Goal: Task Accomplishment & Management: Complete application form

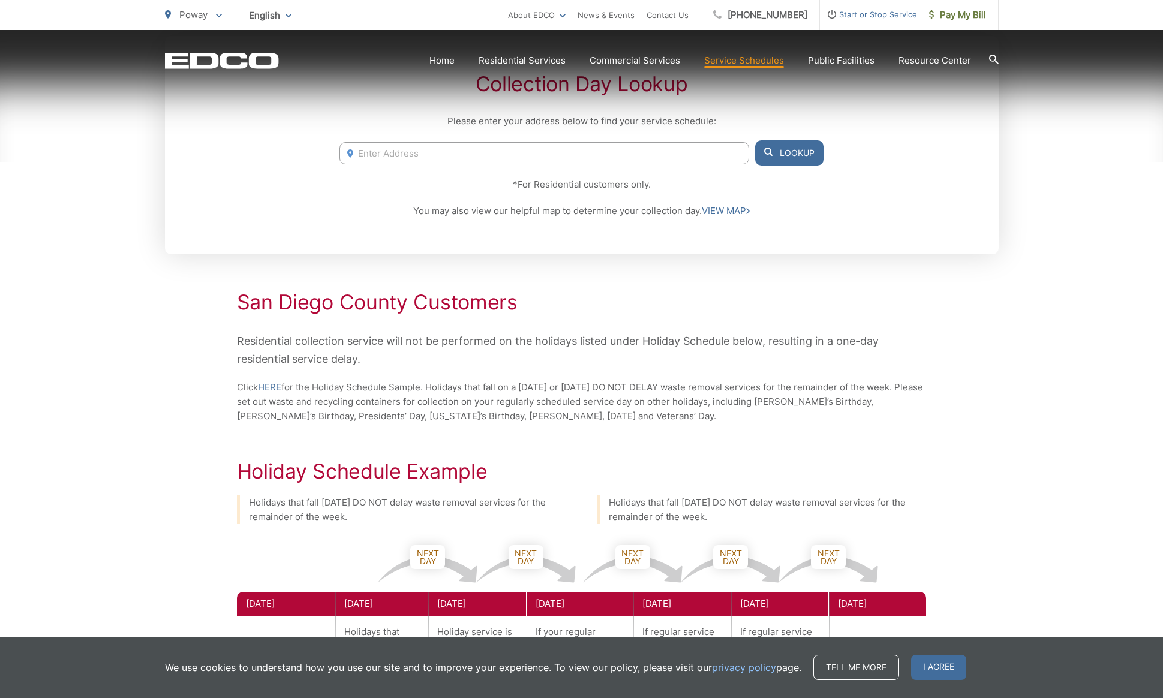
scroll to position [392, 0]
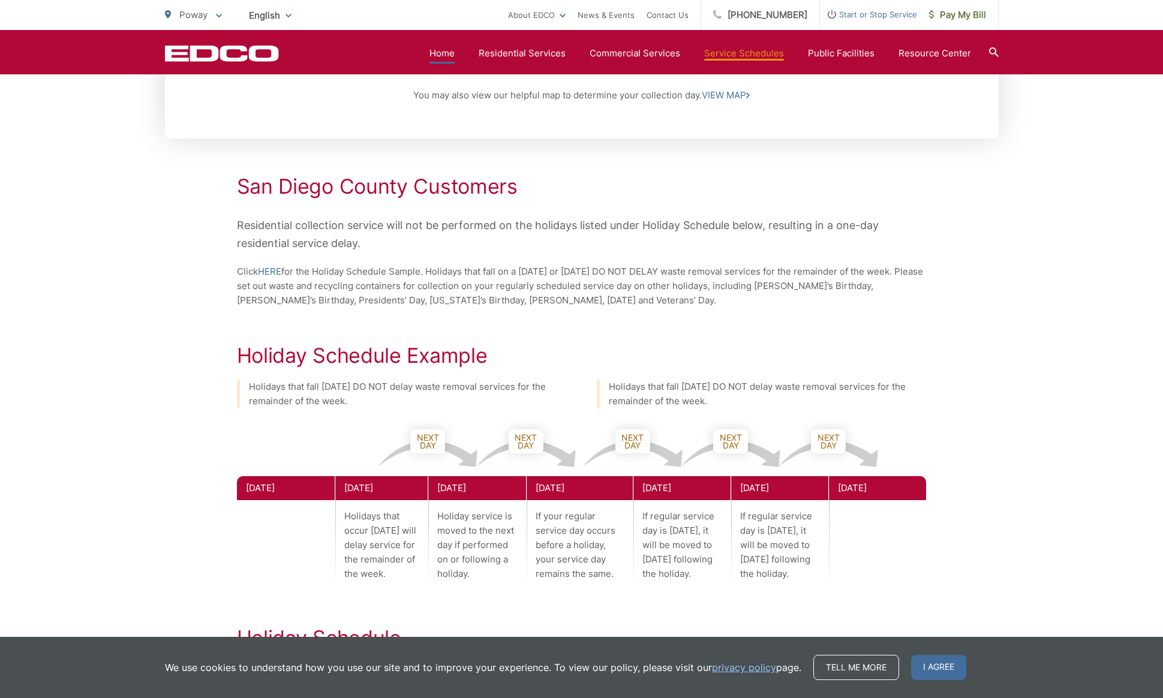
click at [455, 53] on link "Home" at bounding box center [441, 53] width 25 height 14
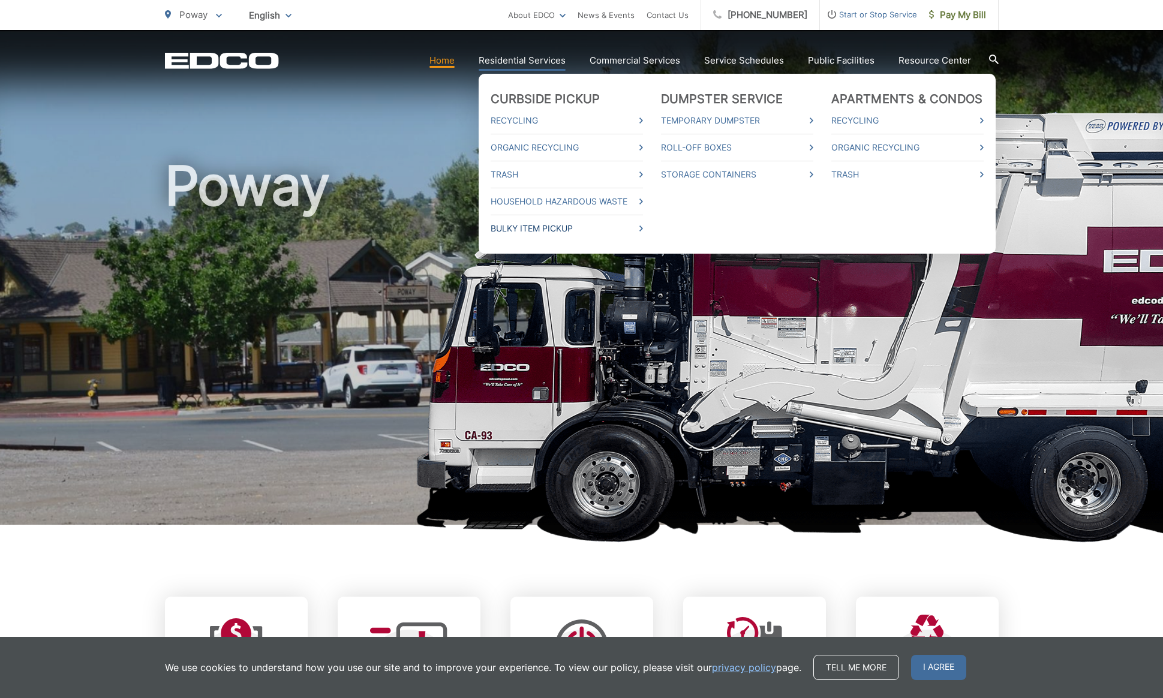
click at [536, 225] on link "Bulky Item Pickup" at bounding box center [567, 228] width 152 height 14
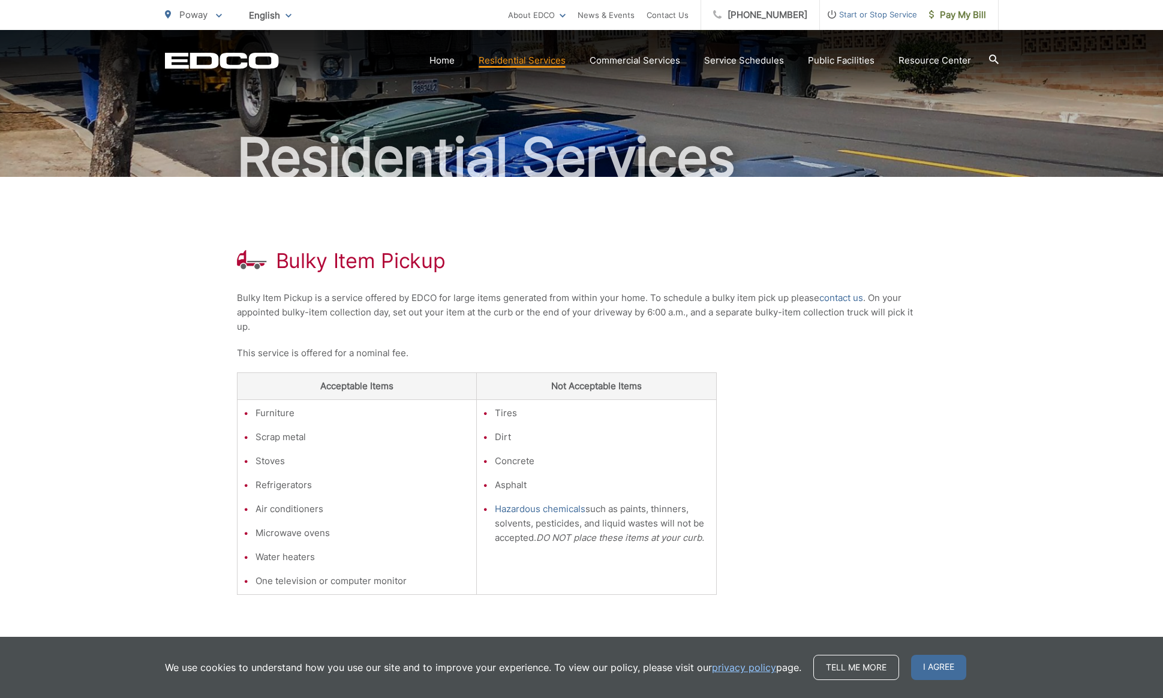
scroll to position [71, 0]
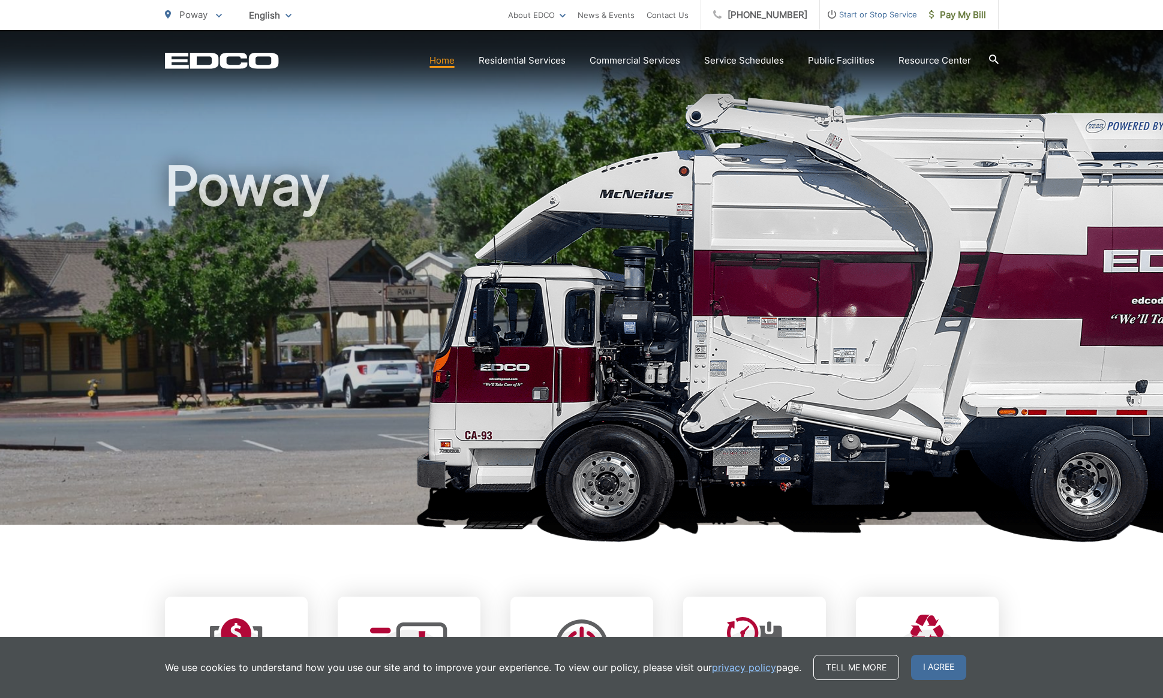
click at [579, 55] on ul "Home Residential Services Curbside Pickup Recycling Organic Recycling Trash Hou…" at bounding box center [700, 60] width 542 height 14
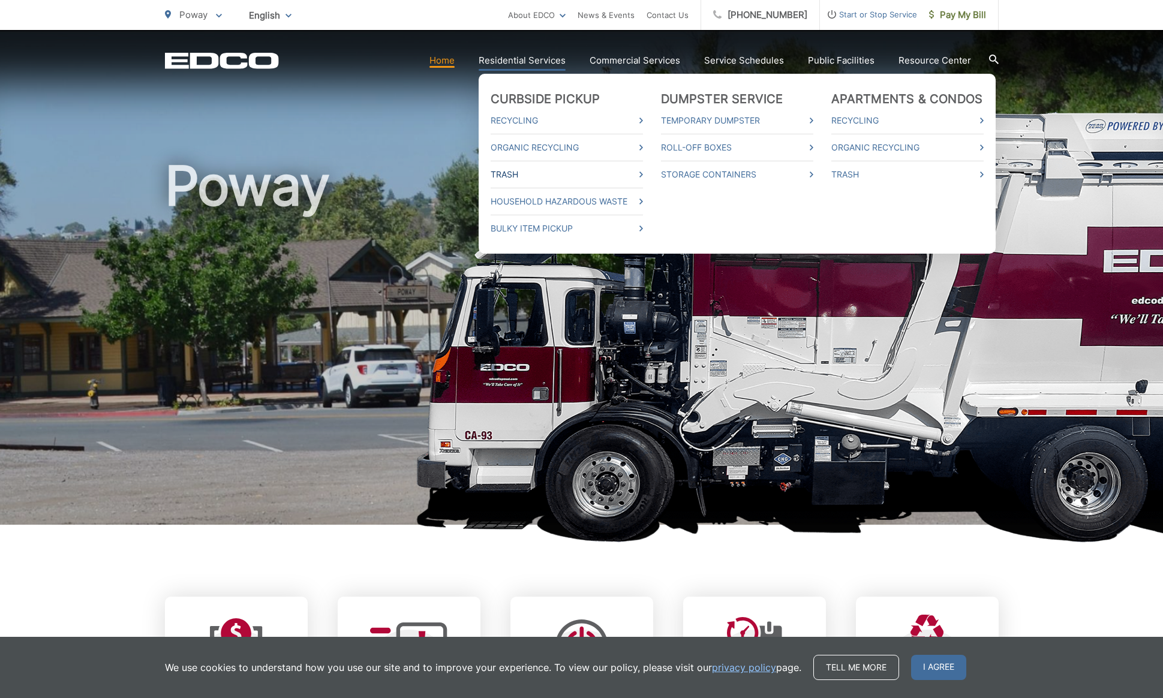
click at [521, 173] on link "Trash" at bounding box center [567, 174] width 152 height 14
click at [530, 225] on link "Bulky Item Pickup" at bounding box center [567, 228] width 152 height 14
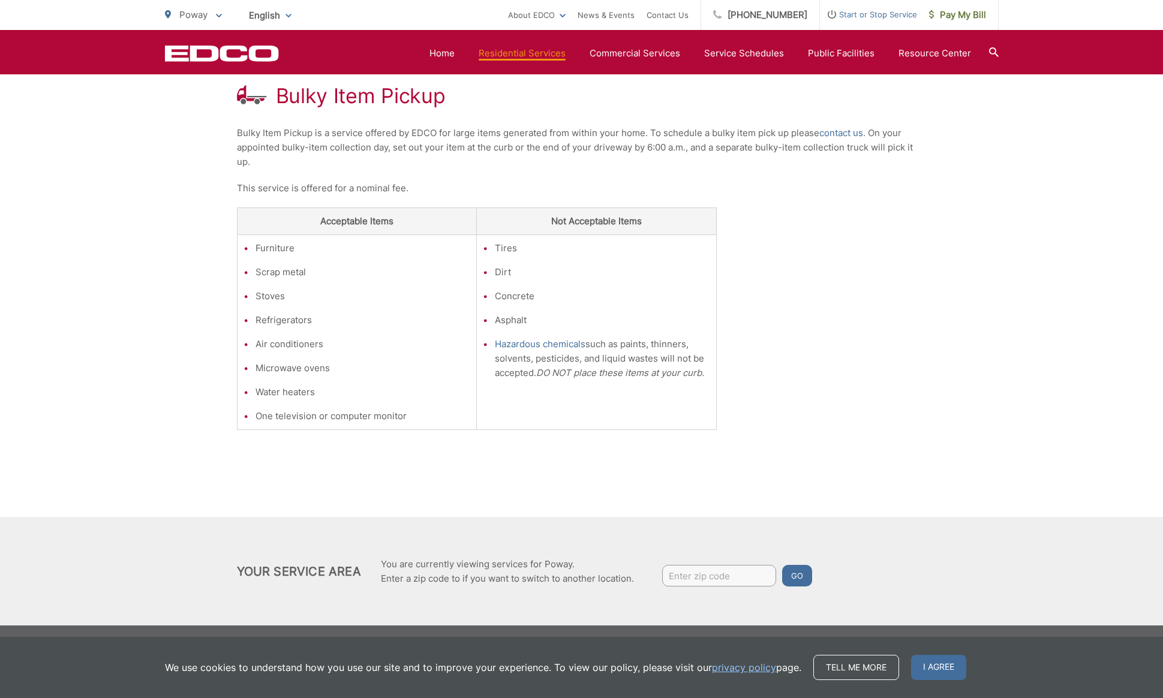
scroll to position [230, 0]
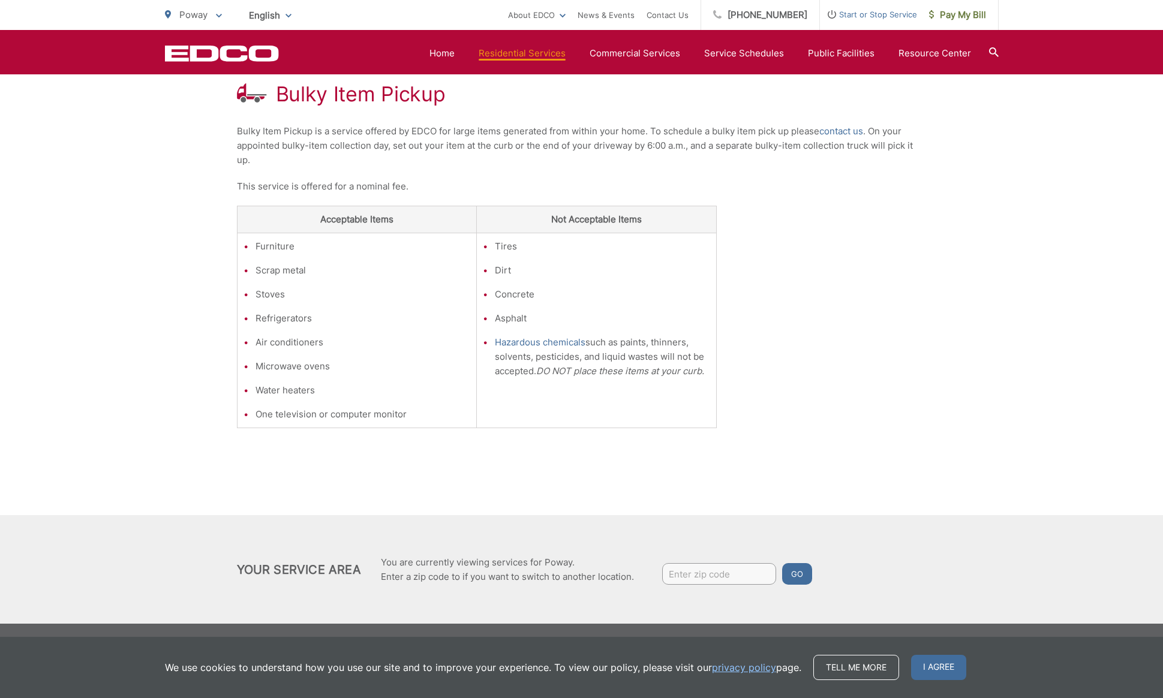
drag, startPoint x: 860, startPoint y: 132, endPoint x: 865, endPoint y: 145, distance: 14.3
click at [860, 132] on link "contact us" at bounding box center [841, 131] width 44 height 14
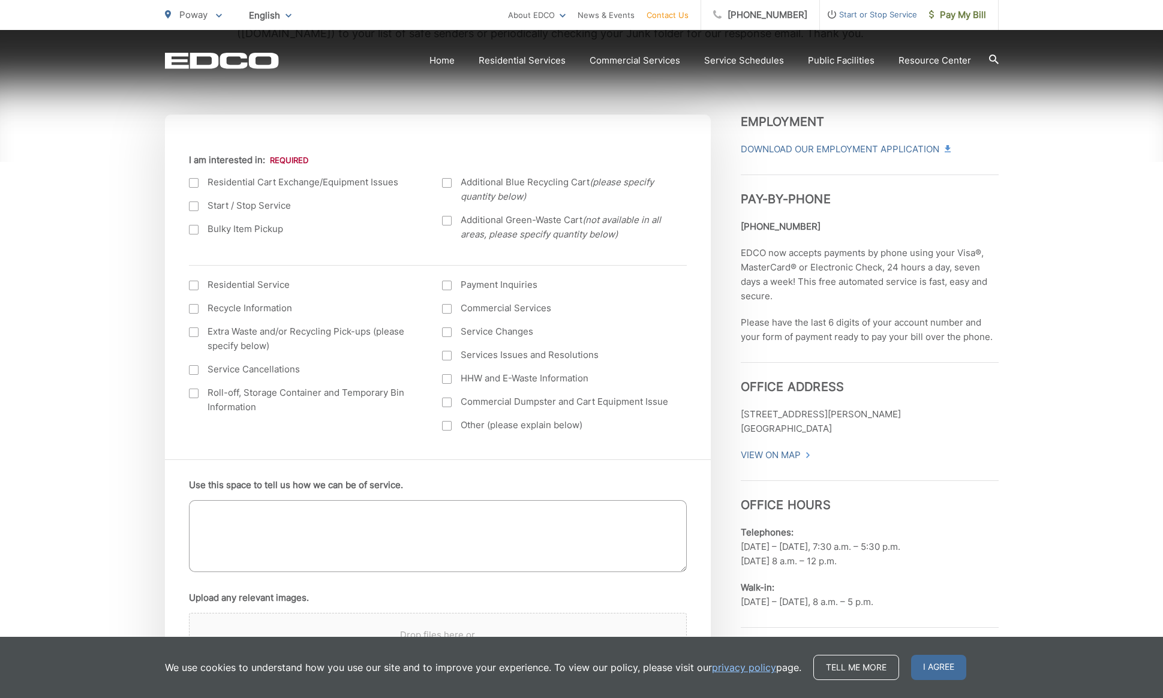
scroll to position [424, 0]
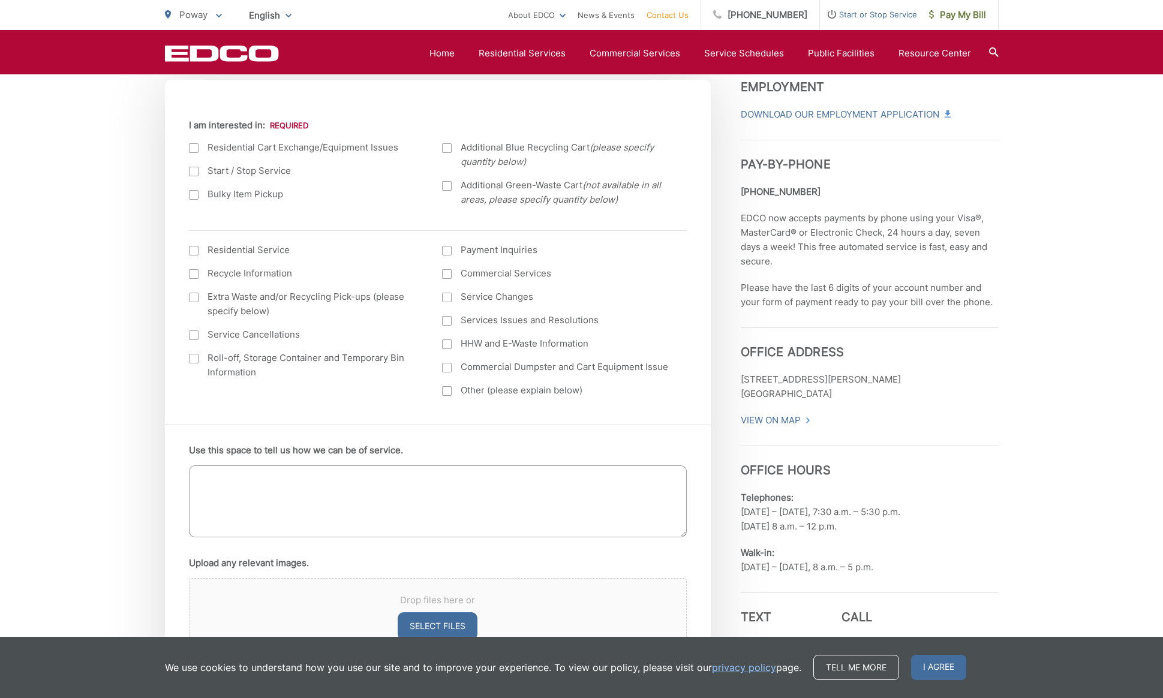
click at [192, 196] on div at bounding box center [194, 195] width 10 height 10
click at [0, 0] on input "Bulky Item Pickup" at bounding box center [0, 0] width 0 height 0
click at [192, 293] on div at bounding box center [194, 298] width 10 height 10
click at [0, 0] on input "Extra Waste and/or Recycling Pick-ups (please specify below)" at bounding box center [0, 0] width 0 height 0
click at [196, 252] on div at bounding box center [194, 251] width 10 height 10
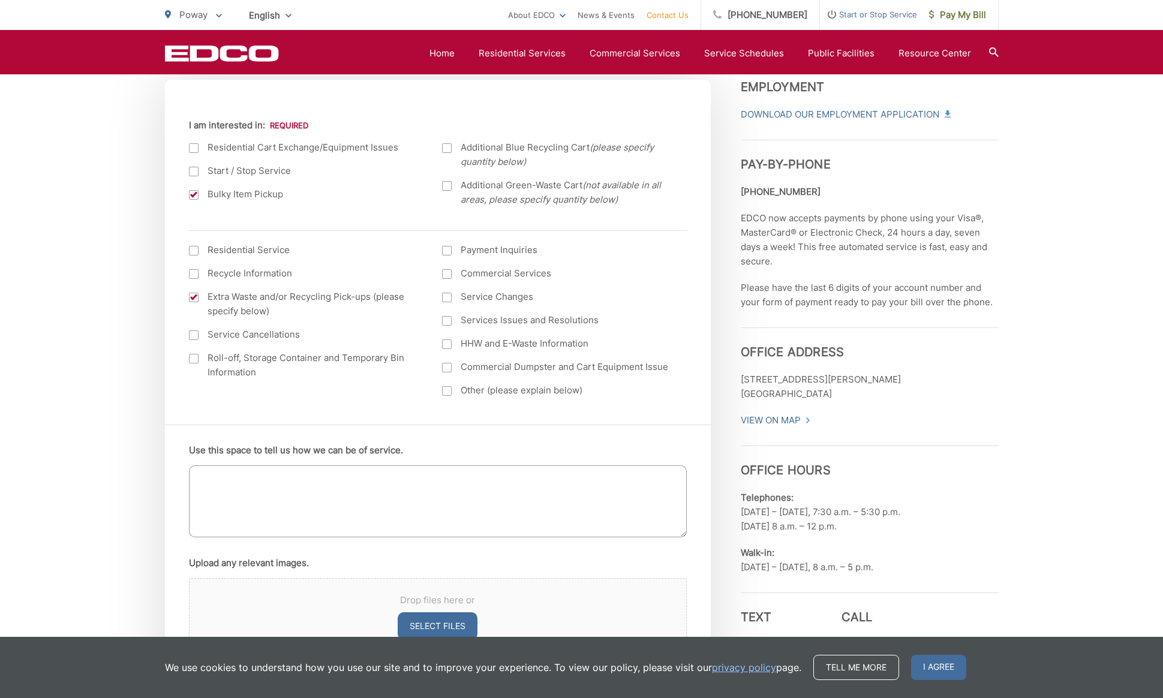
click at [0, 0] on input "I am interested in: (continued) *" at bounding box center [0, 0] width 0 height 0
click at [192, 248] on div at bounding box center [194, 251] width 10 height 10
click at [0, 0] on input "I am interested in: (continued) *" at bounding box center [0, 0] width 0 height 0
click at [351, 492] on textarea "Use this space to tell us how we can be of service." at bounding box center [438, 501] width 498 height 72
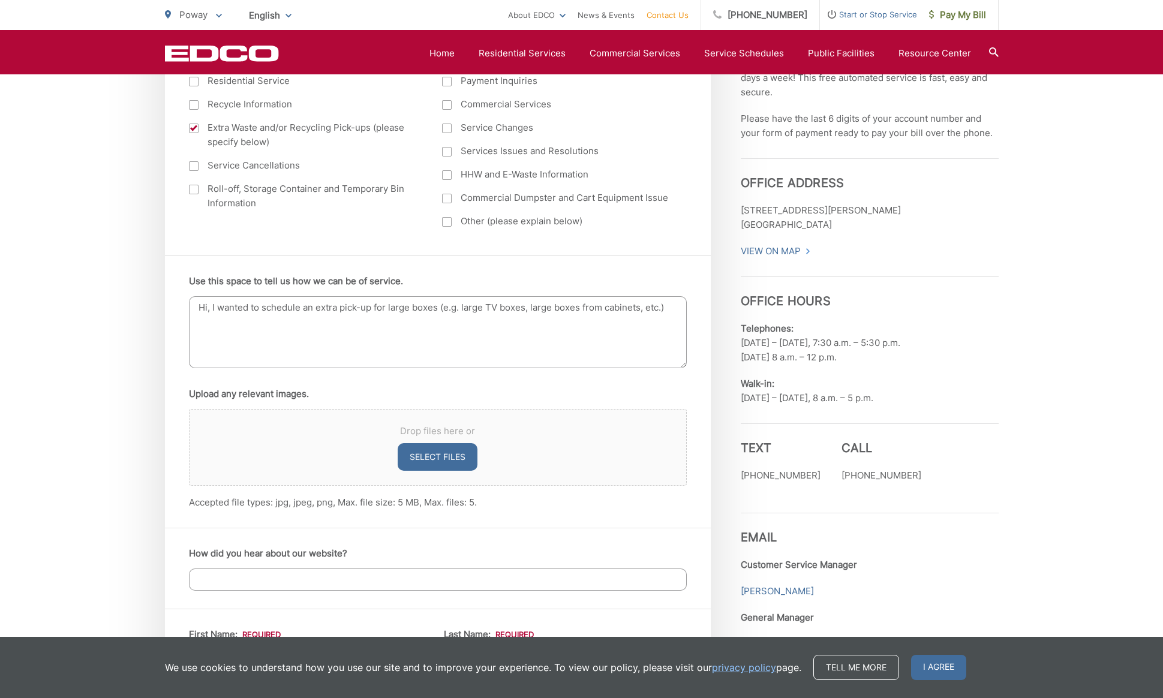
scroll to position [871, 0]
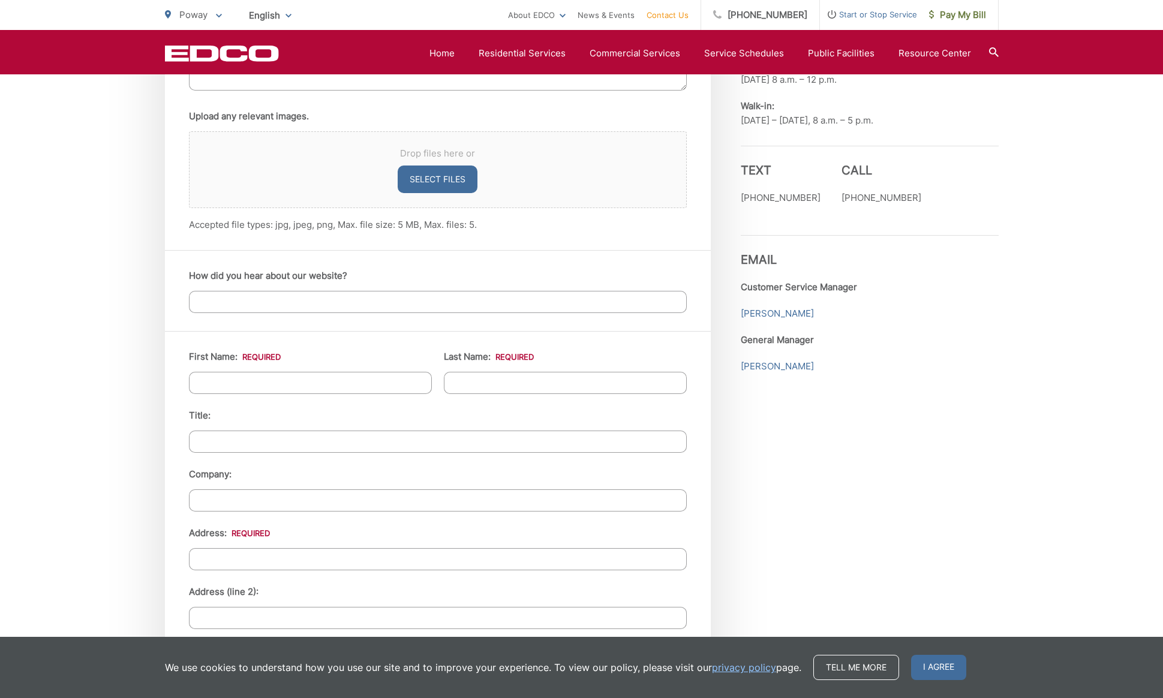
type textarea "Hi, I wanted to schedule an extra pick-up for large boxes (e.g. large TV boxes,…"
click at [331, 384] on input "First Name: *" at bounding box center [310, 383] width 243 height 22
type input "[PERSON_NAME]"
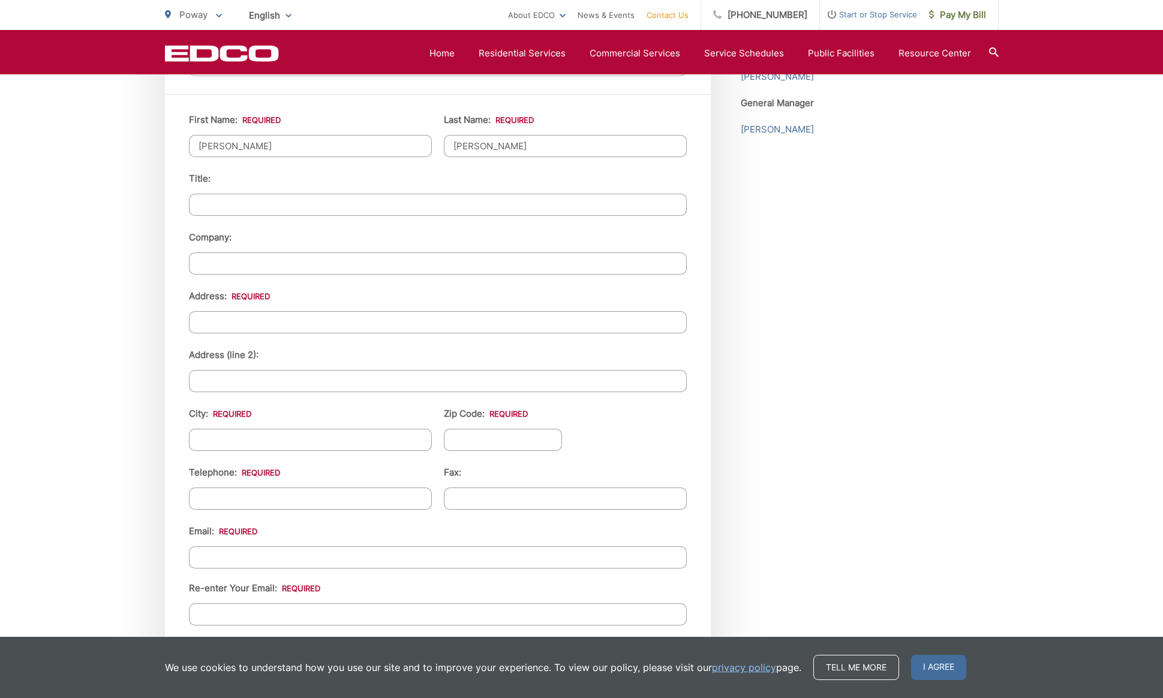
click at [282, 318] on input "Address: *" at bounding box center [438, 322] width 498 height 22
type input "[GEOGRAPHIC_DATA]"
type input "Poway"
type input "92064"
type input "[PHONE_NUMBER]"
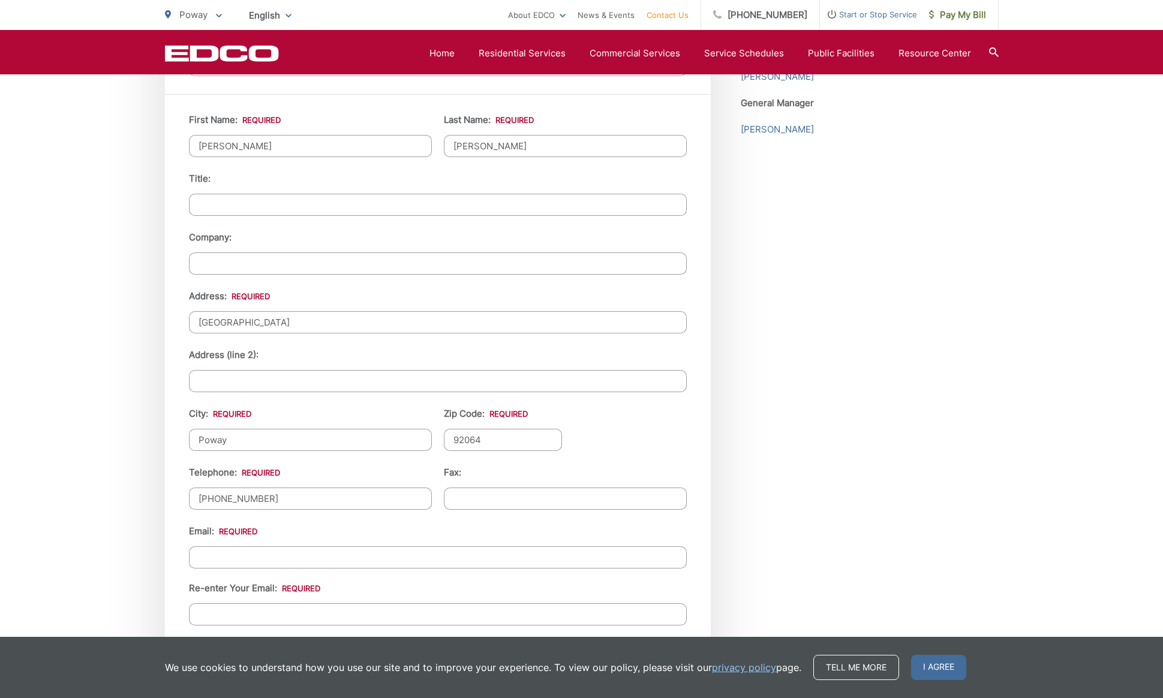
type input "(___) ___-____"
type input "[EMAIL_ADDRESS][PERSON_NAME][DOMAIN_NAME]"
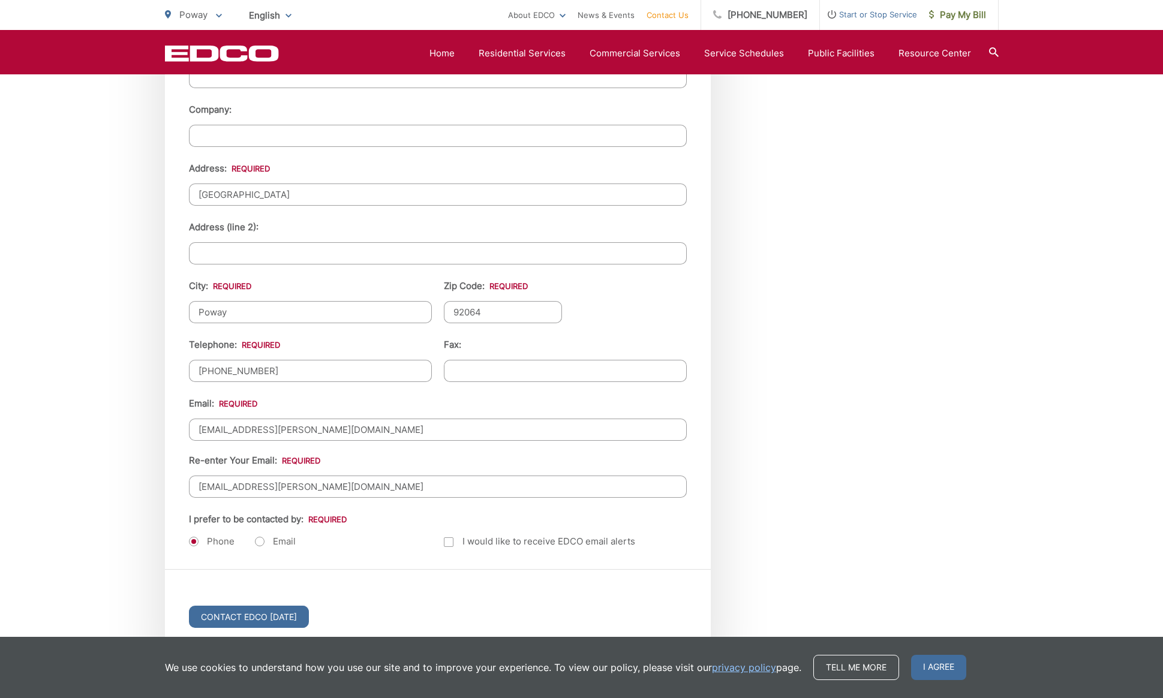
scroll to position [1291, 0]
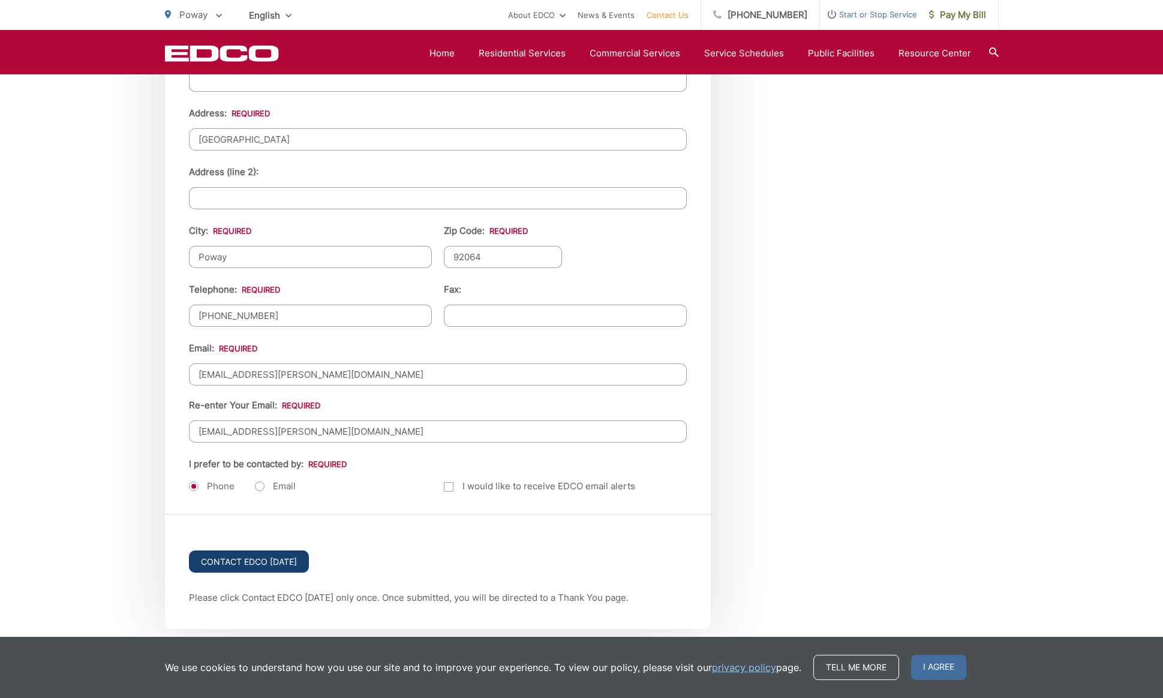
type input "[EMAIL_ADDRESS][PERSON_NAME][DOMAIN_NAME]"
click at [280, 553] on input "Contact EDCO [DATE]" at bounding box center [249, 562] width 120 height 22
